Goal: Navigation & Orientation: Find specific page/section

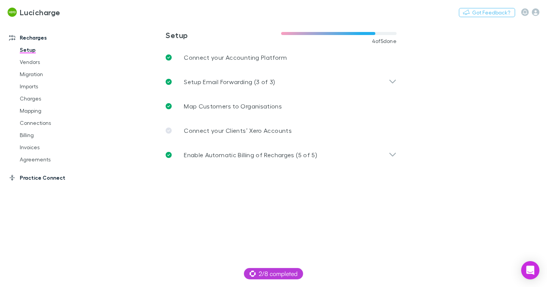
drag, startPoint x: 51, startPoint y: 176, endPoint x: 46, endPoint y: 175, distance: 5.2
click at [51, 177] on link "Practice Connect" at bounding box center [47, 177] width 91 height 12
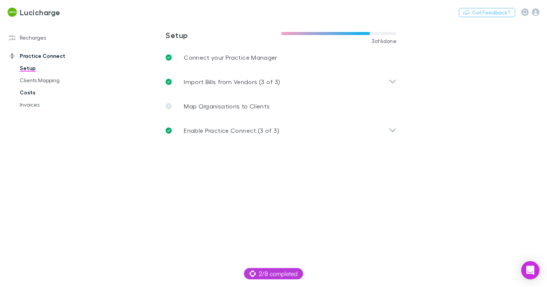
click at [33, 94] on link "Costs" at bounding box center [52, 92] width 81 height 12
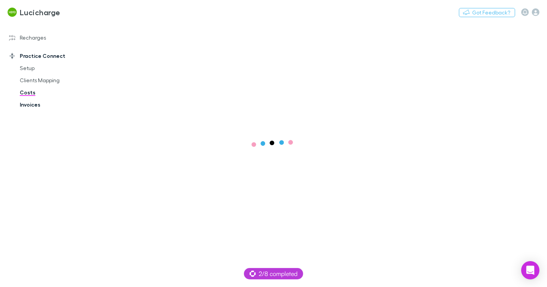
click at [29, 106] on link "Invoices" at bounding box center [52, 104] width 81 height 12
